Goal: Share content

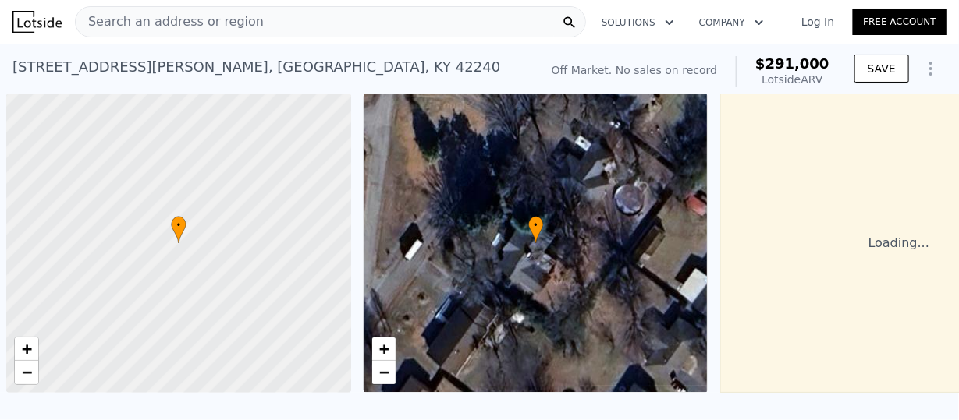
scroll to position [0, 6]
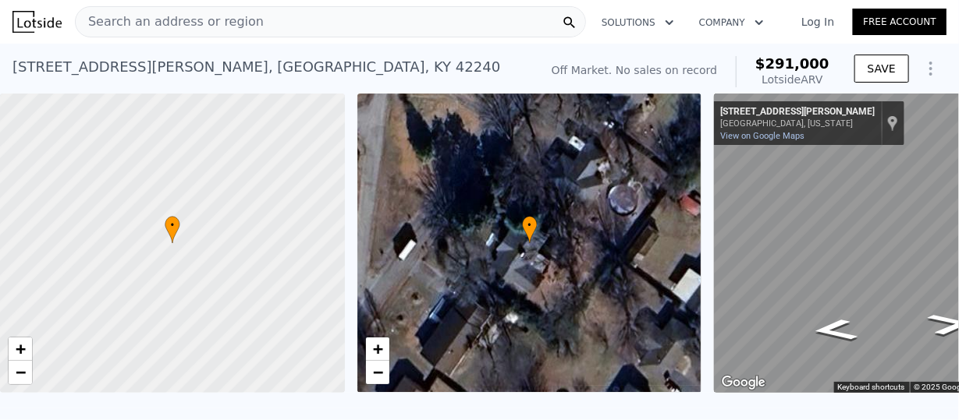
drag, startPoint x: 438, startPoint y: 45, endPoint x: 918, endPoint y: 72, distance: 480.4
click at [921, 72] on icon "Show Options" at bounding box center [930, 68] width 19 height 19
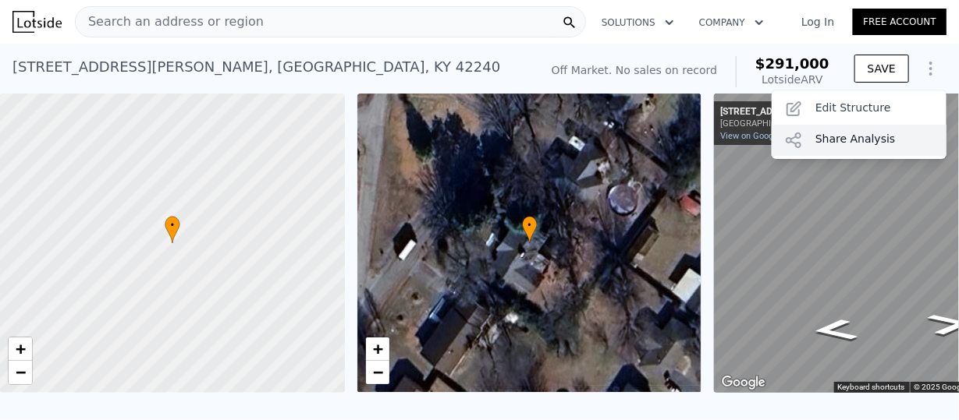
click at [824, 141] on div "Share Analysis" at bounding box center [858, 140] width 175 height 31
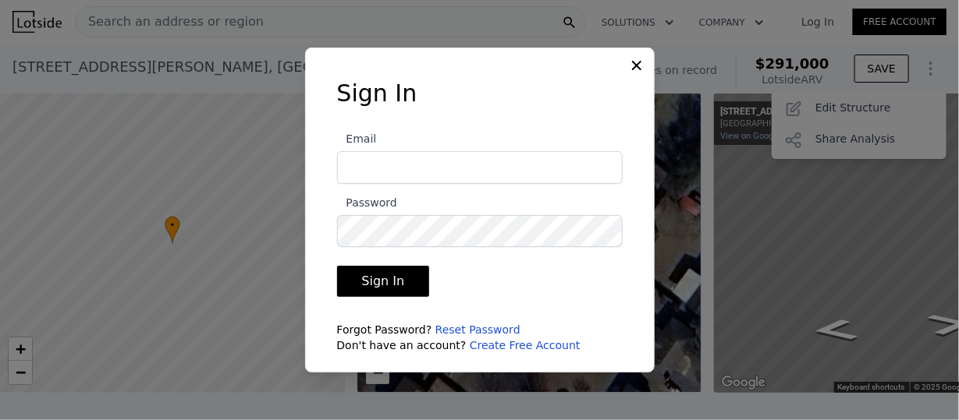
click at [634, 68] on icon at bounding box center [636, 65] width 9 height 9
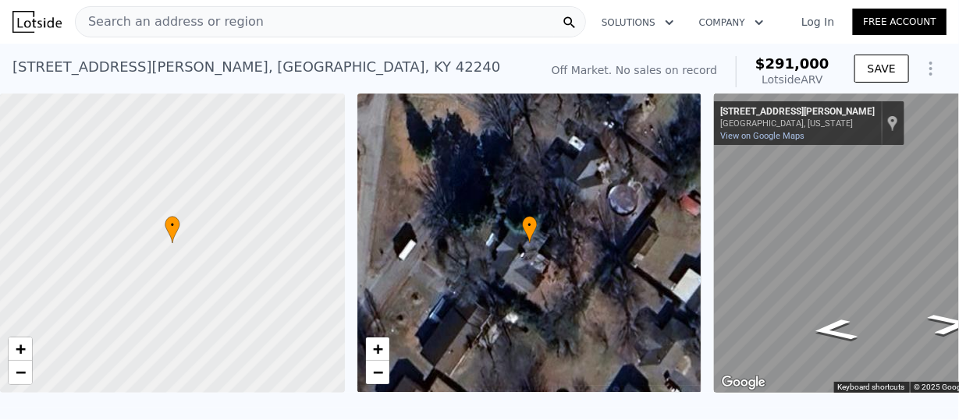
click at [921, 64] on icon "Show Options" at bounding box center [930, 68] width 19 height 19
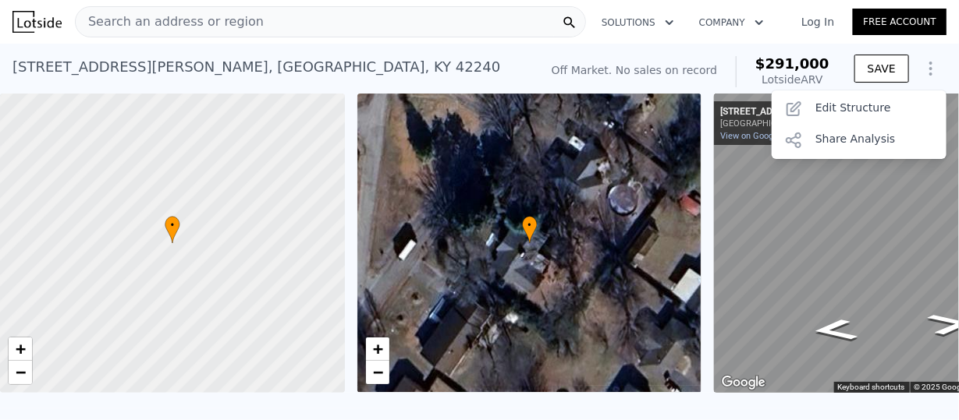
click at [921, 64] on icon "Show Options" at bounding box center [930, 68] width 19 height 19
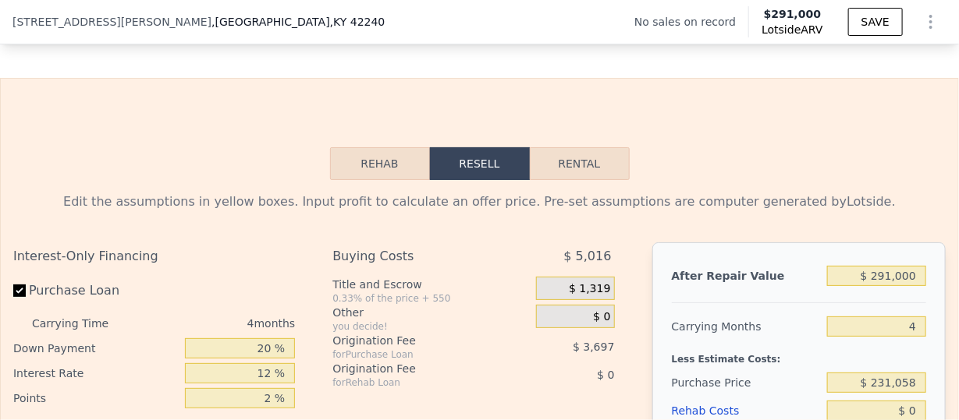
scroll to position [2114, 0]
